Goal: Entertainment & Leisure: Consume media (video, audio)

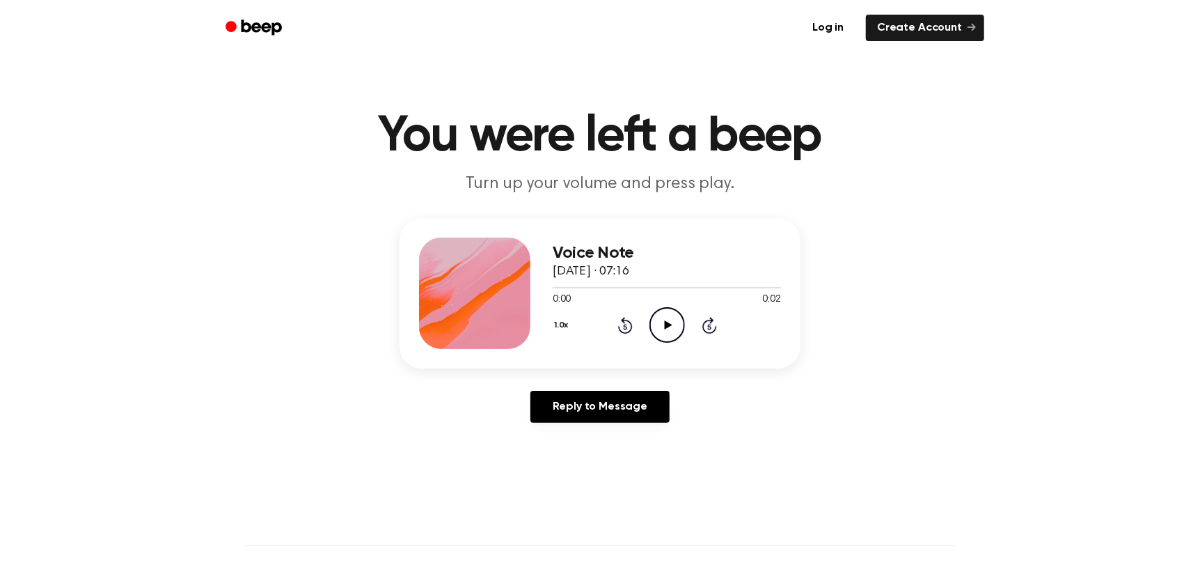
click at [668, 324] on icon at bounding box center [668, 324] width 8 height 9
click at [666, 322] on icon at bounding box center [668, 324] width 8 height 9
click at [659, 327] on icon "Play Audio" at bounding box center [668, 325] width 36 height 36
